Goal: Information Seeking & Learning: Stay updated

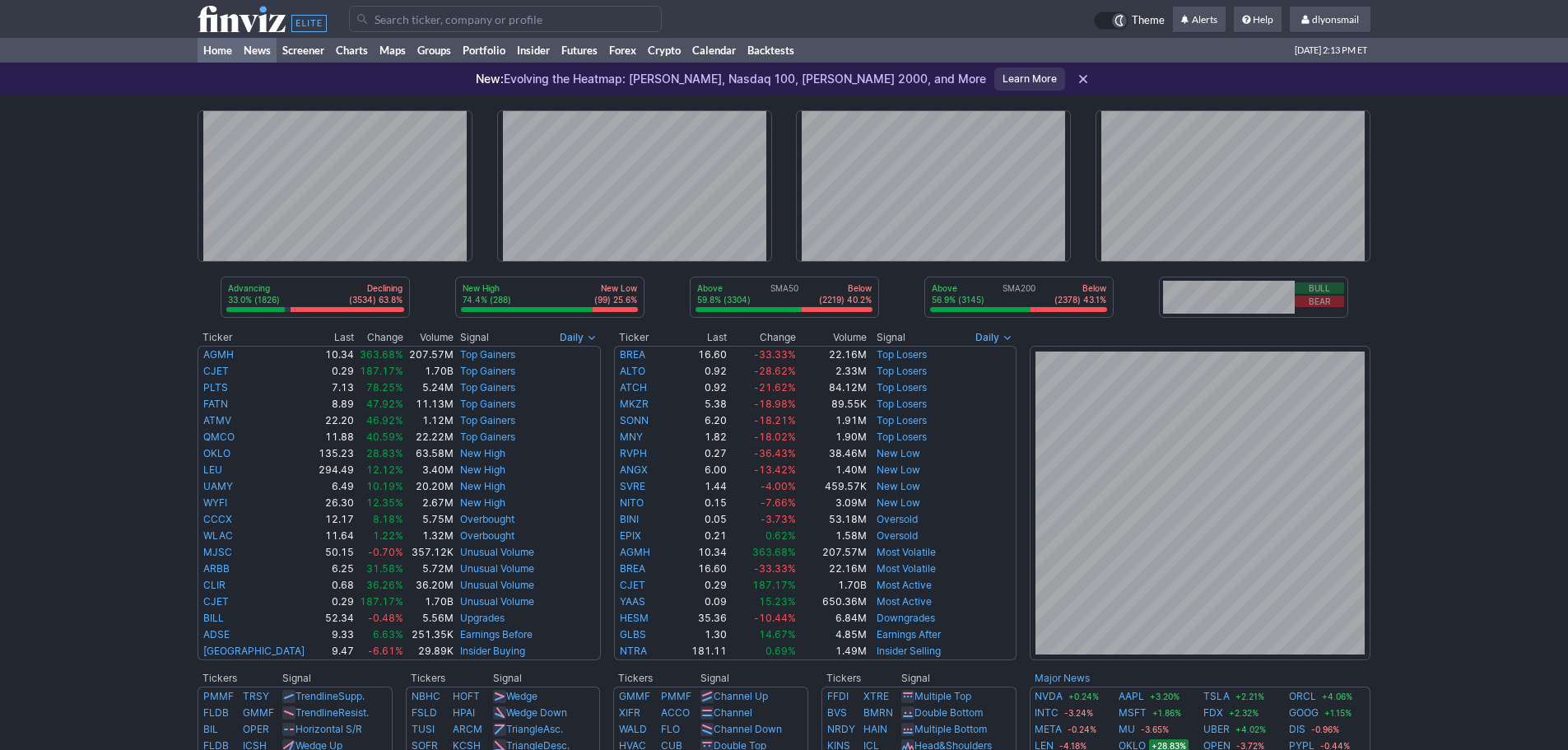
click at [257, 44] on link "News" at bounding box center [257, 50] width 38 height 25
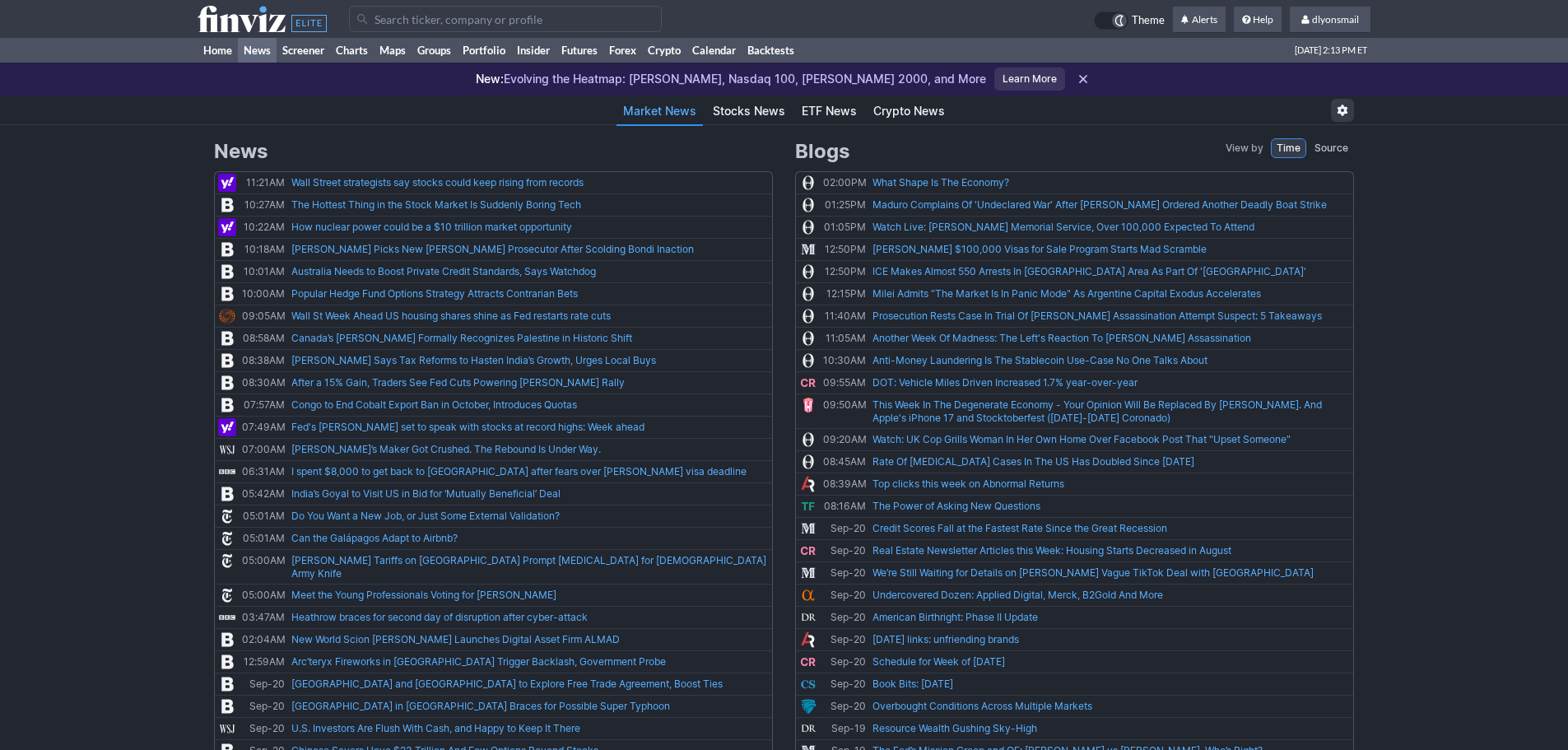
click at [250, 49] on link "News" at bounding box center [257, 50] width 38 height 25
